Goal: Navigation & Orientation: Find specific page/section

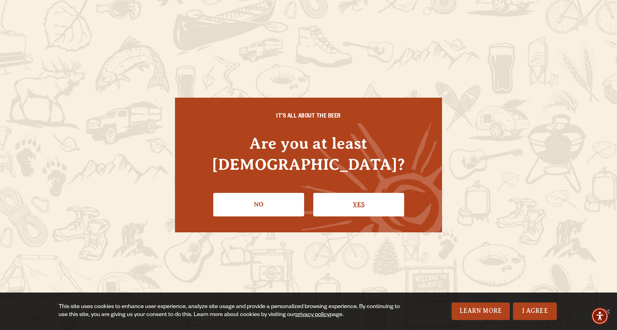
click at [365, 193] on link "Yes" at bounding box center [358, 204] width 91 height 23
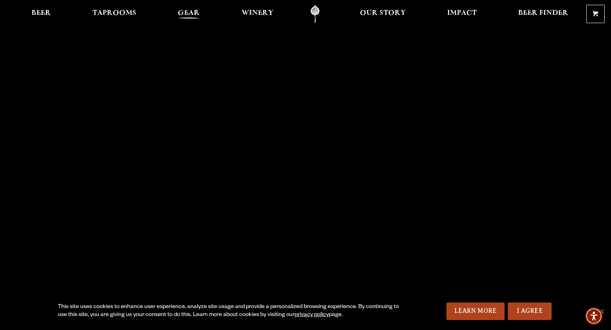
click at [186, 12] on span "Gear" at bounding box center [189, 13] width 22 height 6
click at [47, 14] on span "Beer" at bounding box center [41, 13] width 20 height 6
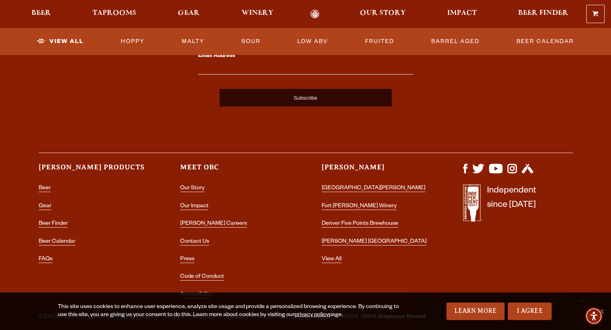
scroll to position [2018, 0]
